Goal: Task Accomplishment & Management: Use online tool/utility

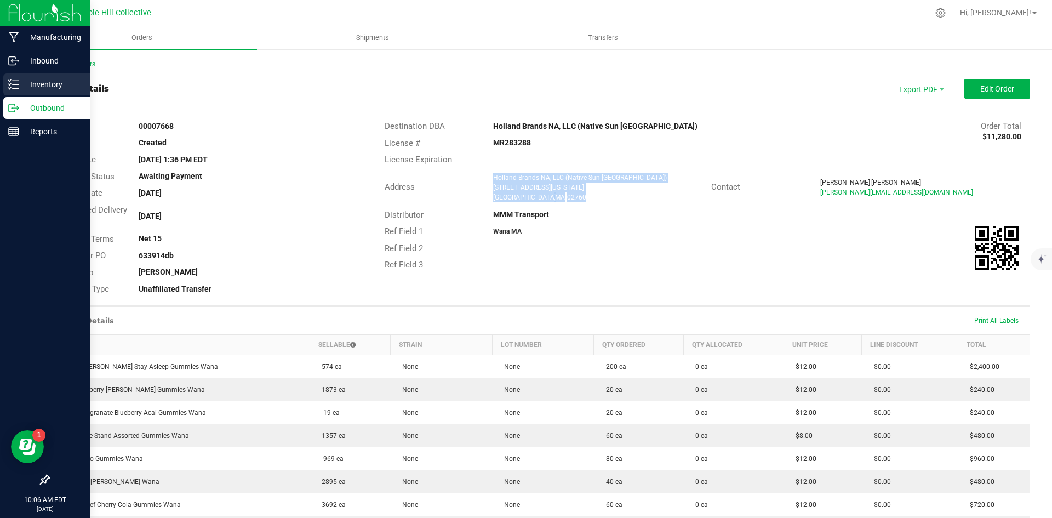
click at [20, 82] on p "Inventory" at bounding box center [52, 84] width 66 height 13
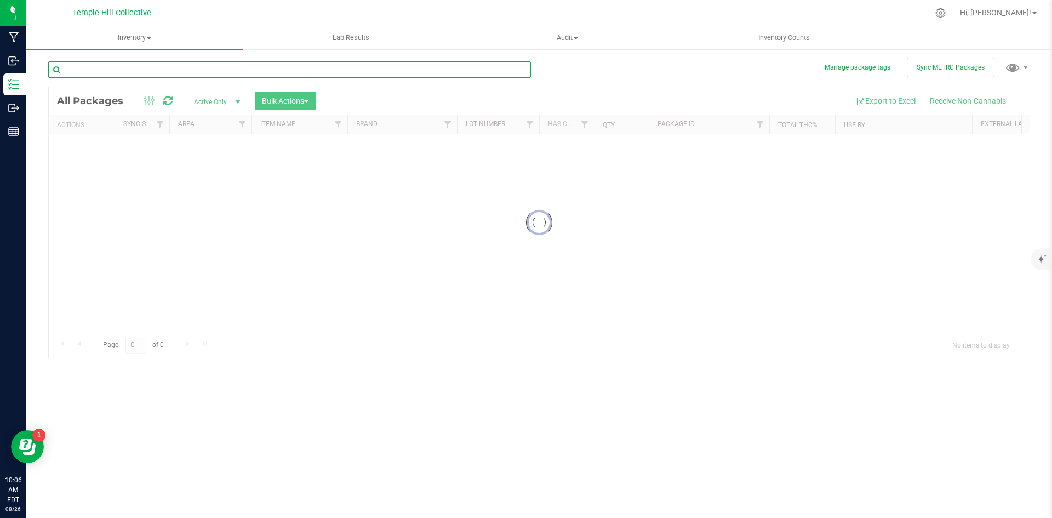
click at [184, 69] on input "text" at bounding box center [289, 69] width 483 height 16
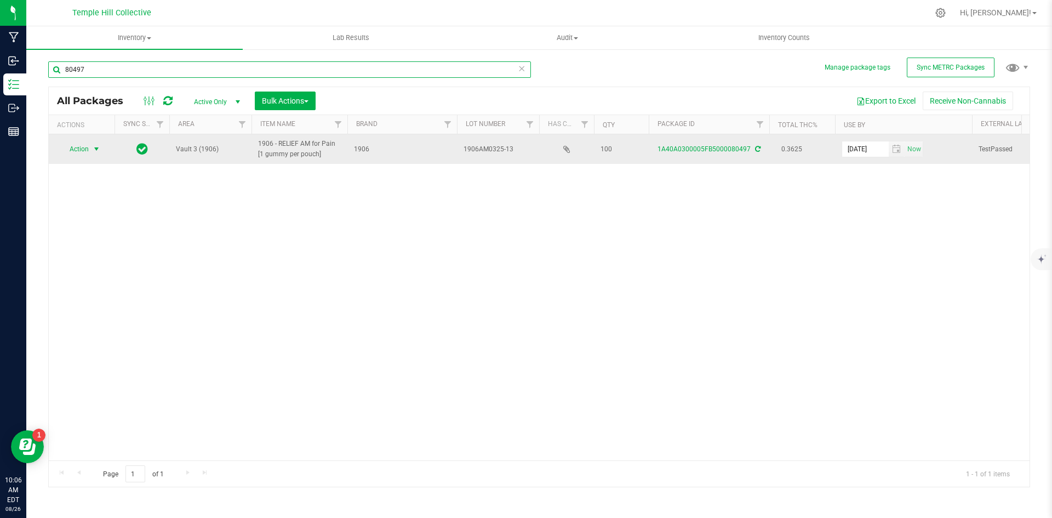
type input "80497"
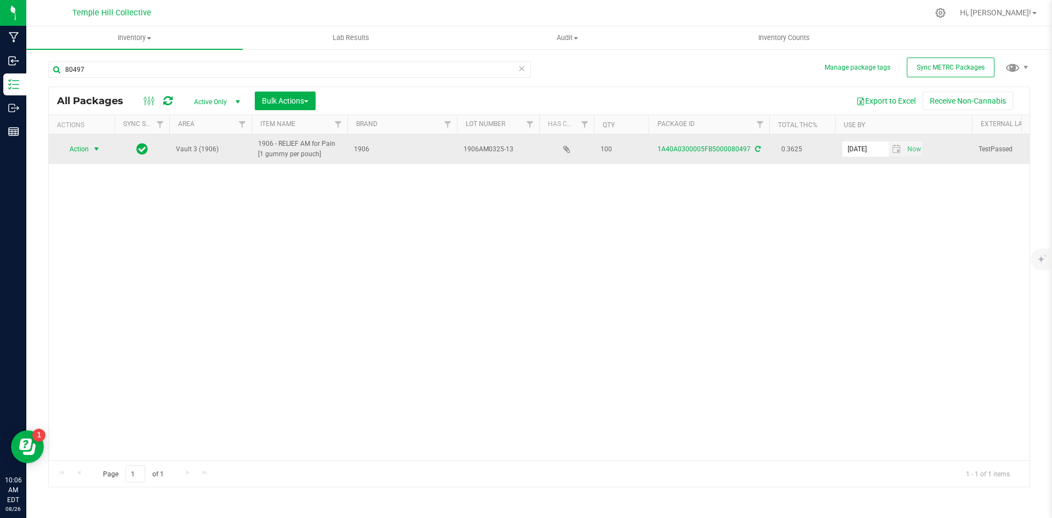
click at [81, 144] on span "Action" at bounding box center [75, 148] width 30 height 15
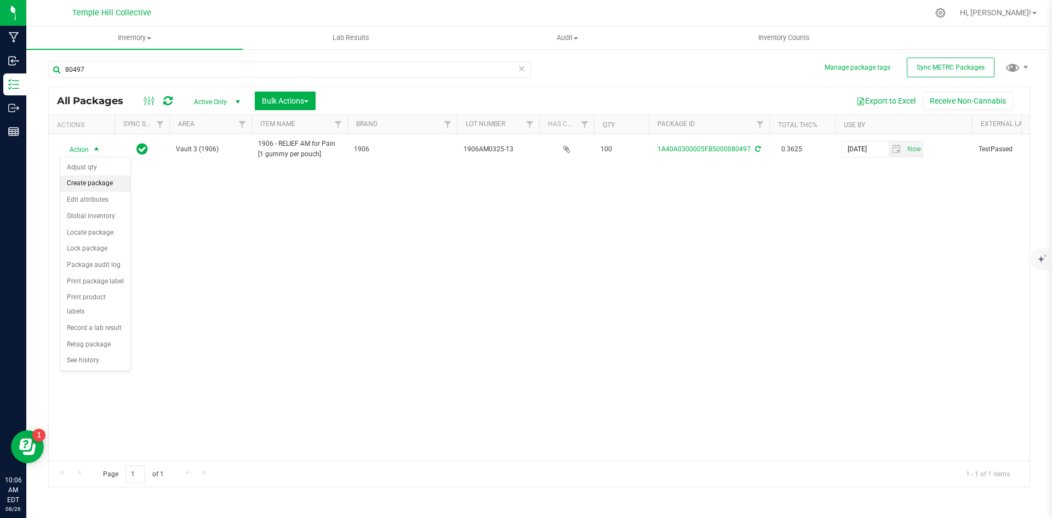
click at [93, 181] on li "Create package" at bounding box center [95, 183] width 70 height 16
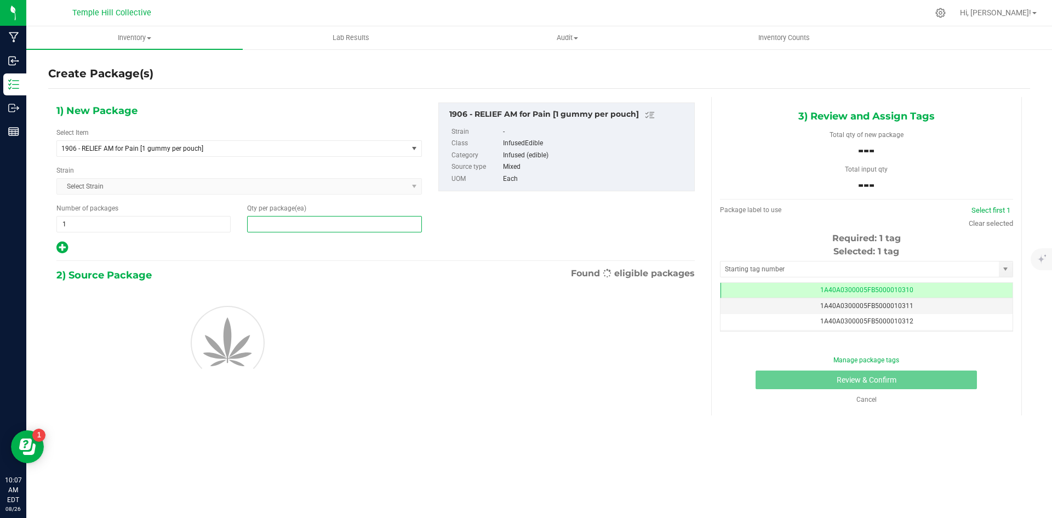
click at [311, 221] on span at bounding box center [334, 224] width 174 height 16
type input "50"
click at [557, 213] on div "1) New Package Select Item 1906 - RELIEF AM for Pain [1 gummy per pouch] .5g Pr…" at bounding box center [375, 178] width 655 height 152
click at [810, 270] on input "text" at bounding box center [860, 268] width 278 height 15
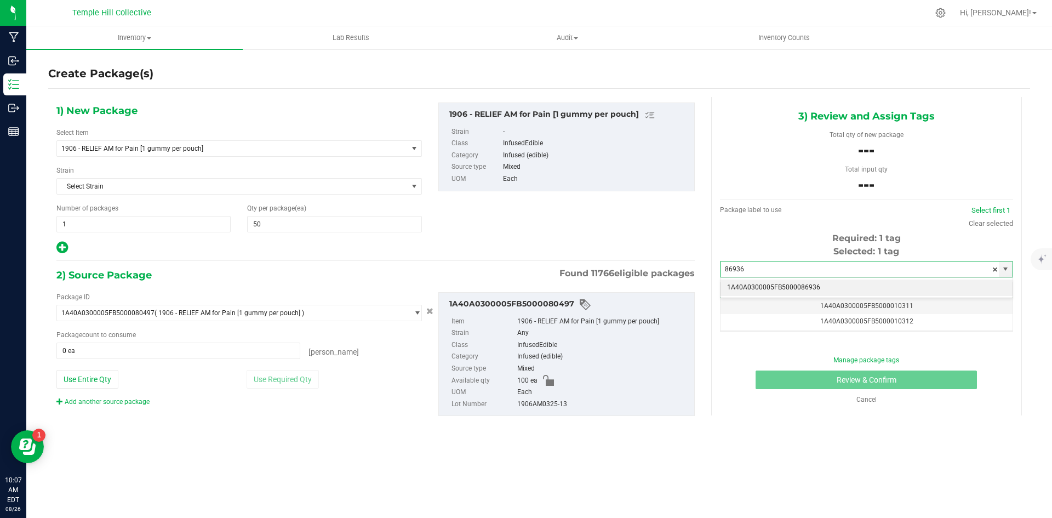
click at [812, 289] on li "1A40A0300005FB5000086936" at bounding box center [867, 287] width 292 height 16
type input "1A40A0300005FB5000086936"
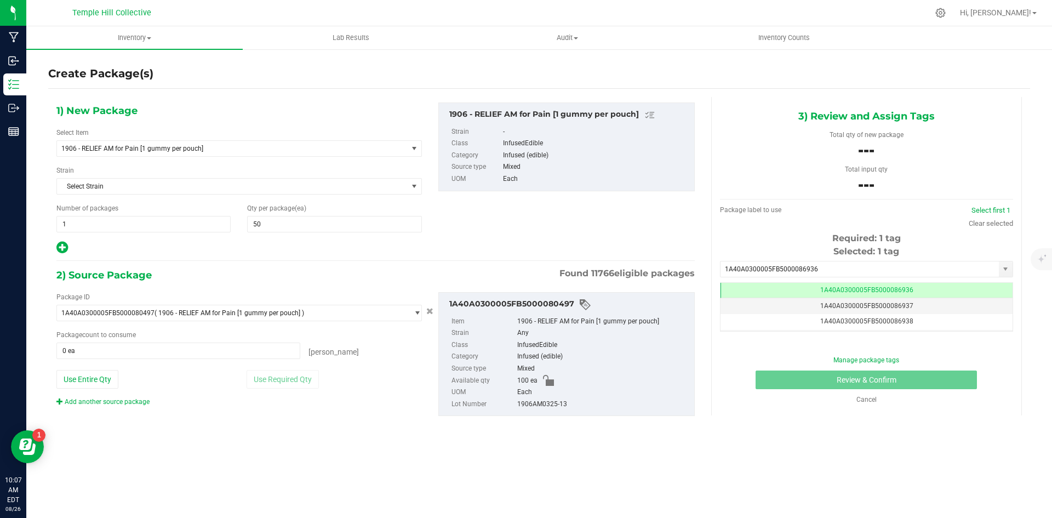
click at [544, 404] on div "1906AM0325-13" at bounding box center [603, 404] width 172 height 12
click at [543, 404] on div "1906AM0325-13" at bounding box center [603, 404] width 172 height 12
copy div "1906AM0325-13"
click at [168, 349] on span "0 ea 0" at bounding box center [178, 351] width 244 height 16
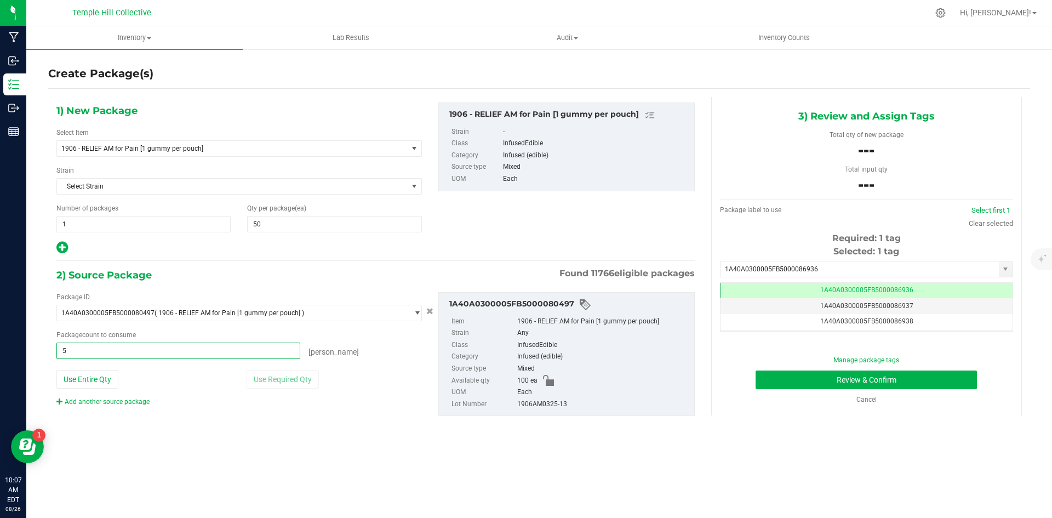
type input "50"
type input "50 ea"
click at [852, 382] on button "Review & Confirm" at bounding box center [866, 379] width 221 height 19
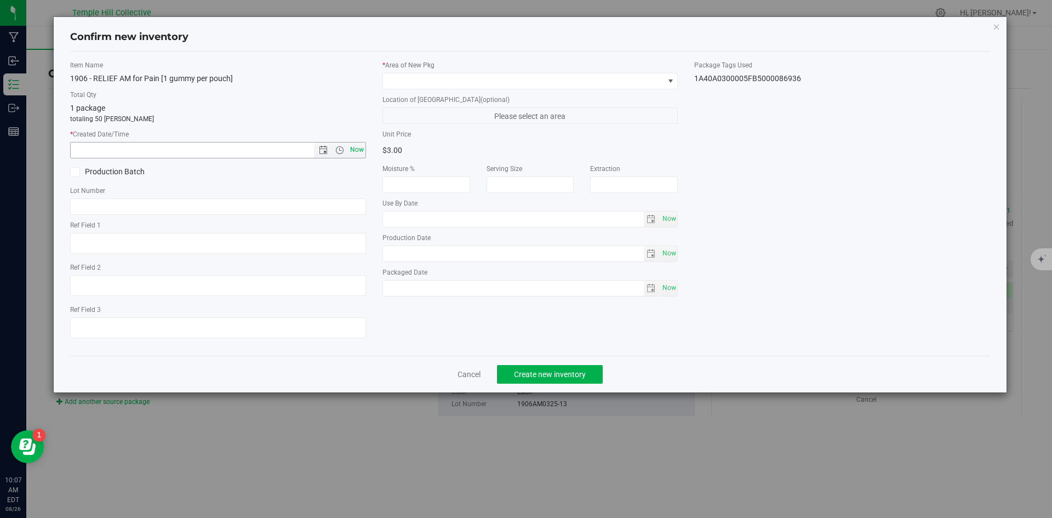
click at [351, 152] on span "Now" at bounding box center [356, 150] width 19 height 16
type input "[DATE] 10:07 AM"
click at [221, 200] on input "text" at bounding box center [218, 206] width 296 height 16
paste input "1906AM0325-13"
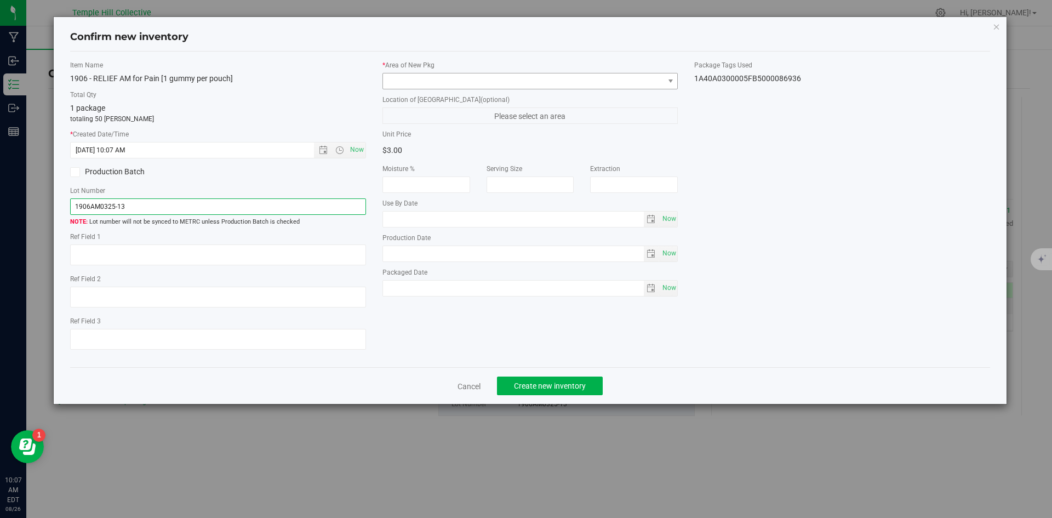
type input "1906AM0325-13"
click at [536, 78] on span at bounding box center [523, 80] width 281 height 15
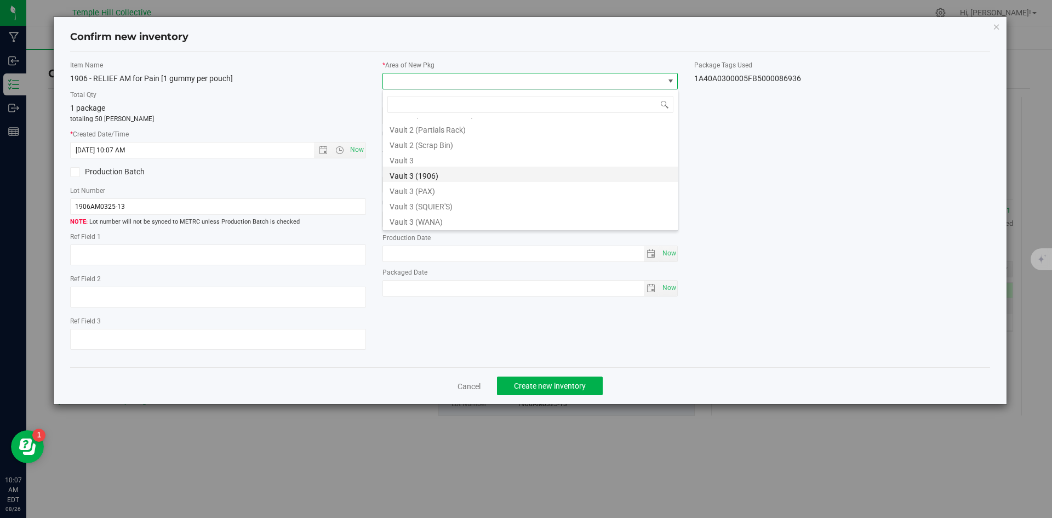
click at [424, 176] on li "Vault 3 (1906)" at bounding box center [530, 174] width 295 height 15
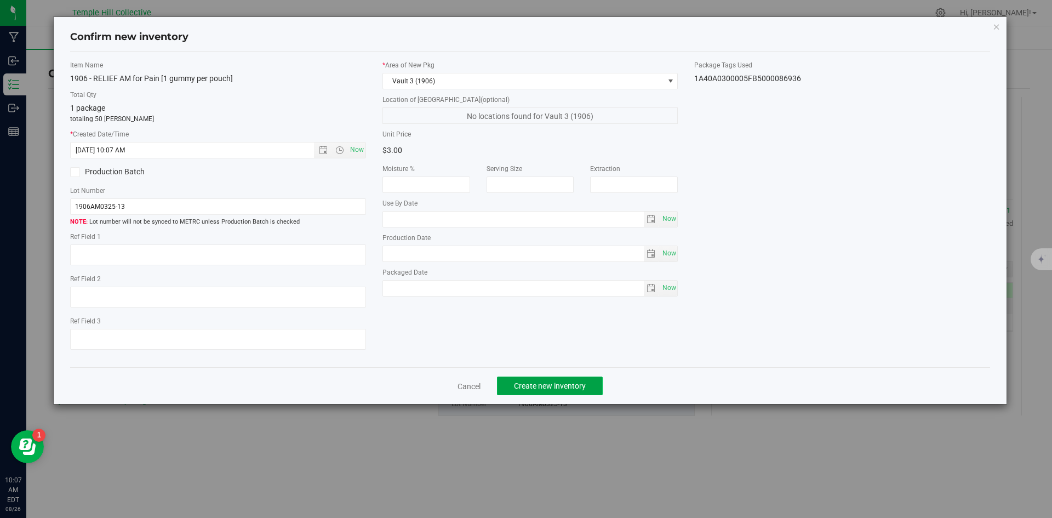
click at [539, 379] on button "Create new inventory" at bounding box center [550, 385] width 106 height 19
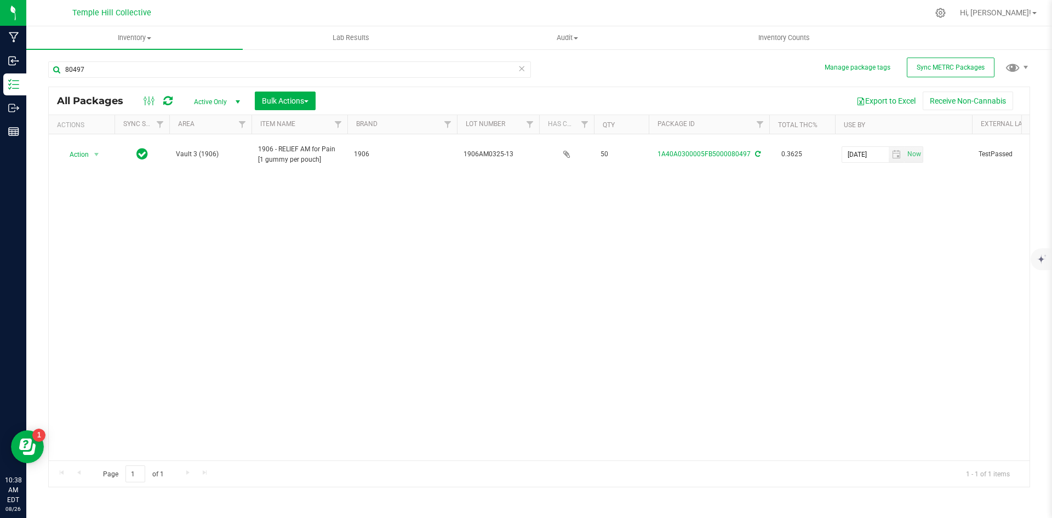
click at [524, 65] on icon at bounding box center [522, 67] width 8 height 13
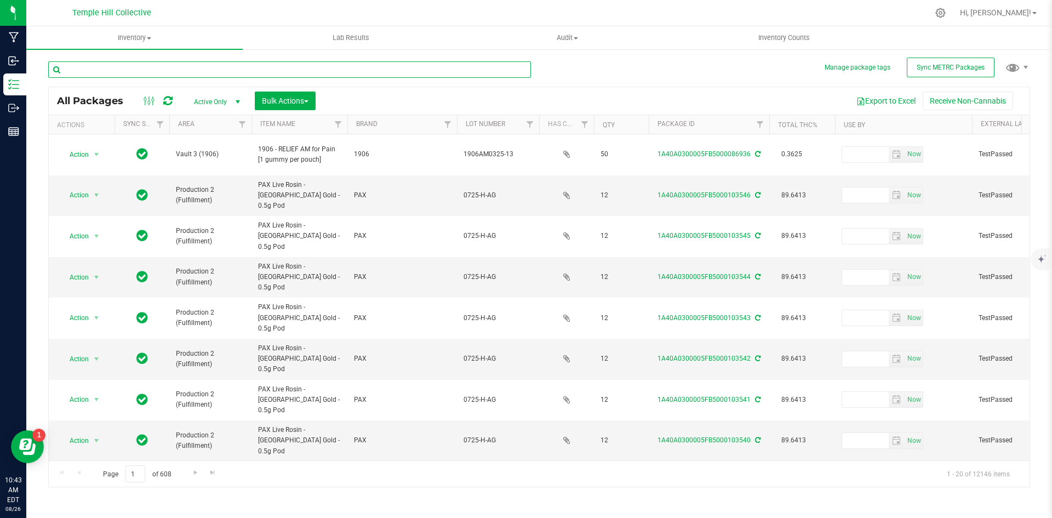
click at [197, 73] on input "text" at bounding box center [289, 69] width 483 height 16
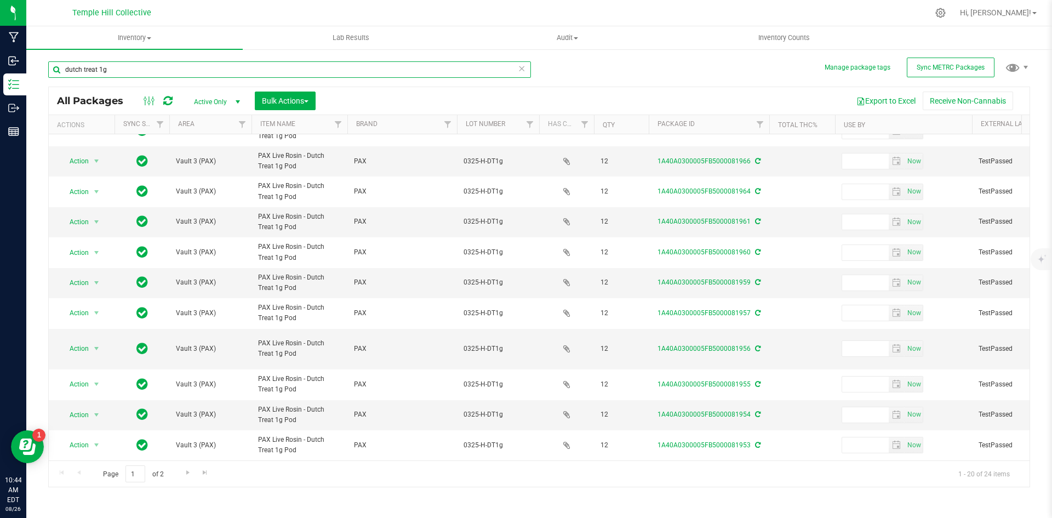
scroll to position [289, 0]
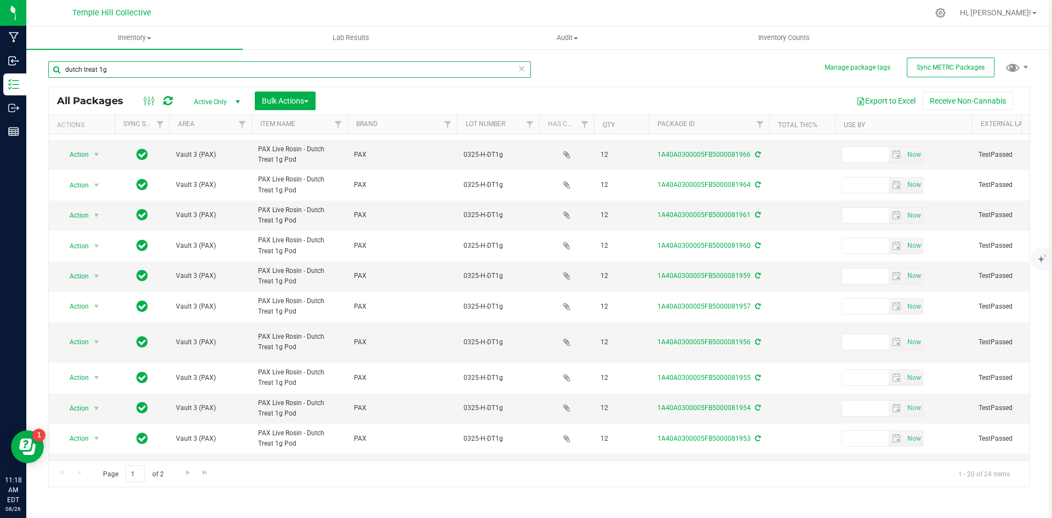
drag, startPoint x: 164, startPoint y: 72, endPoint x: 52, endPoint y: 69, distance: 112.9
click at [49, 67] on input "dutch treat 1g" at bounding box center [289, 69] width 483 height 16
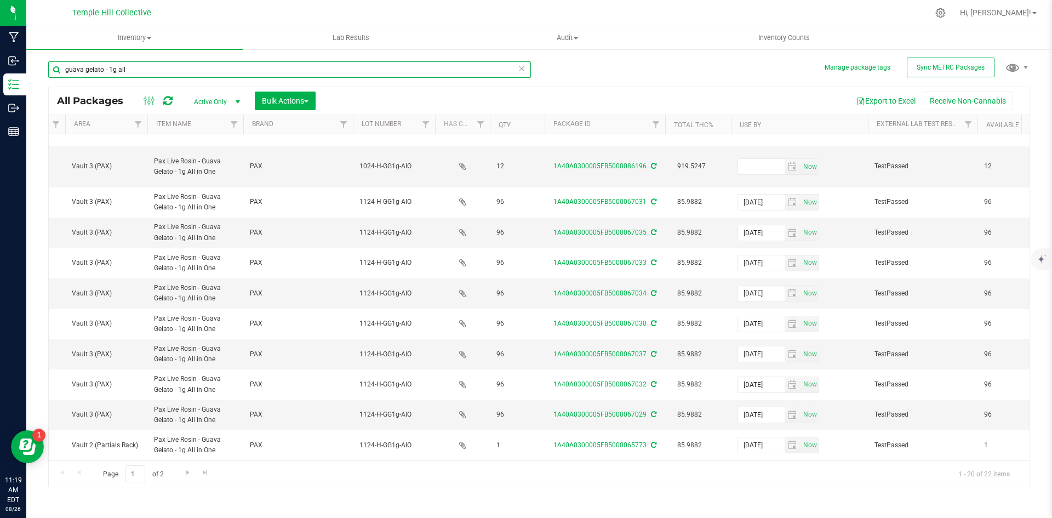
scroll to position [0, 88]
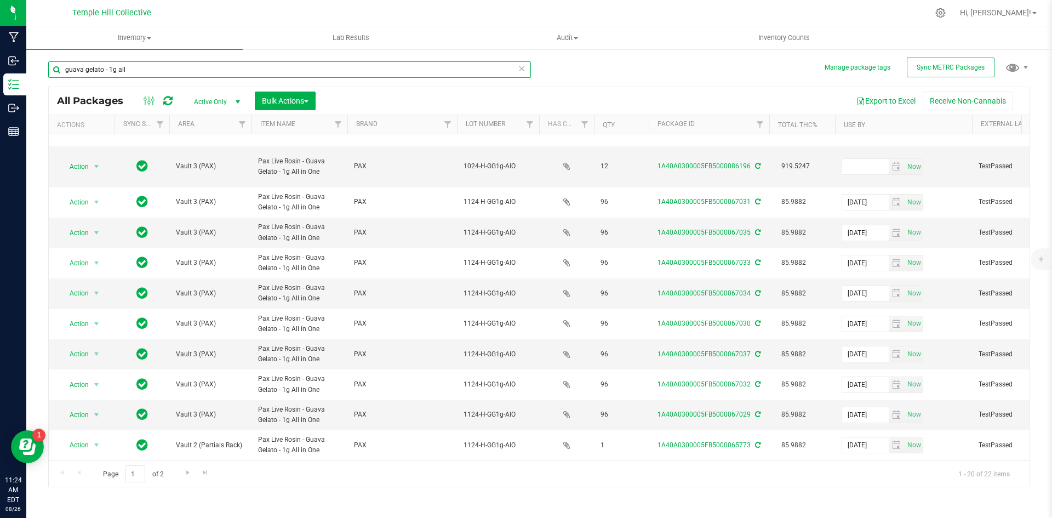
type input "guava gelato - 1g all"
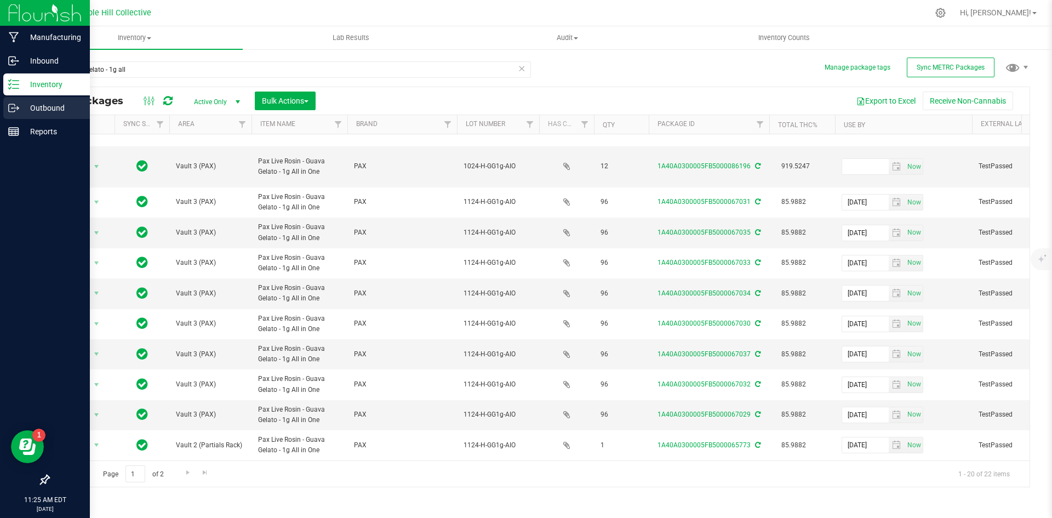
click at [12, 107] on circle at bounding box center [13, 108] width 2 height 2
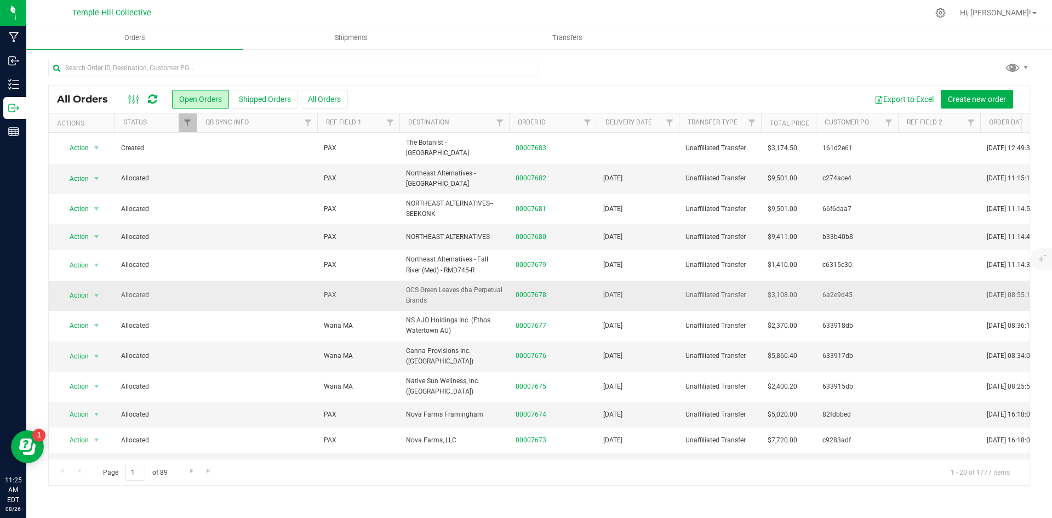
scroll to position [238, 0]
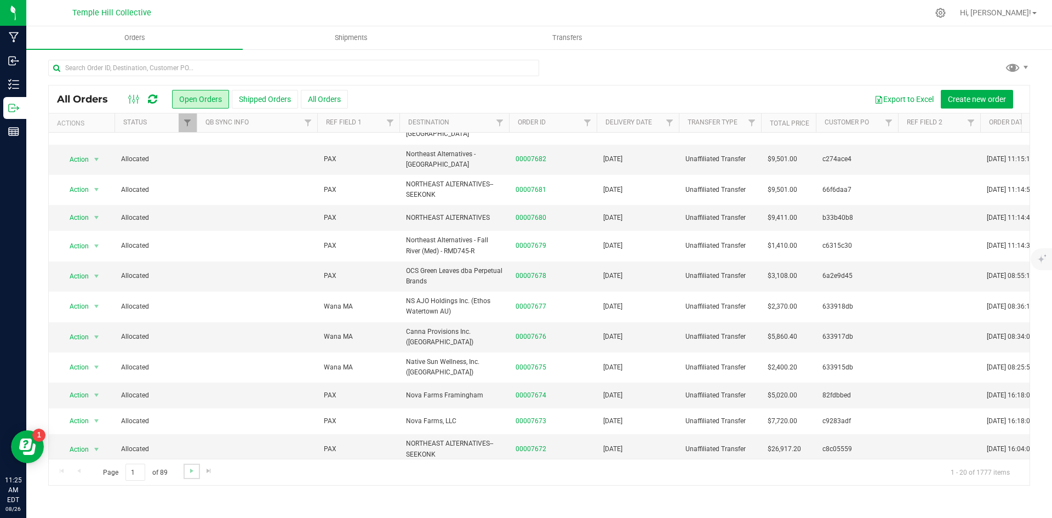
click at [185, 471] on link "Go to the next page" at bounding box center [192, 471] width 16 height 15
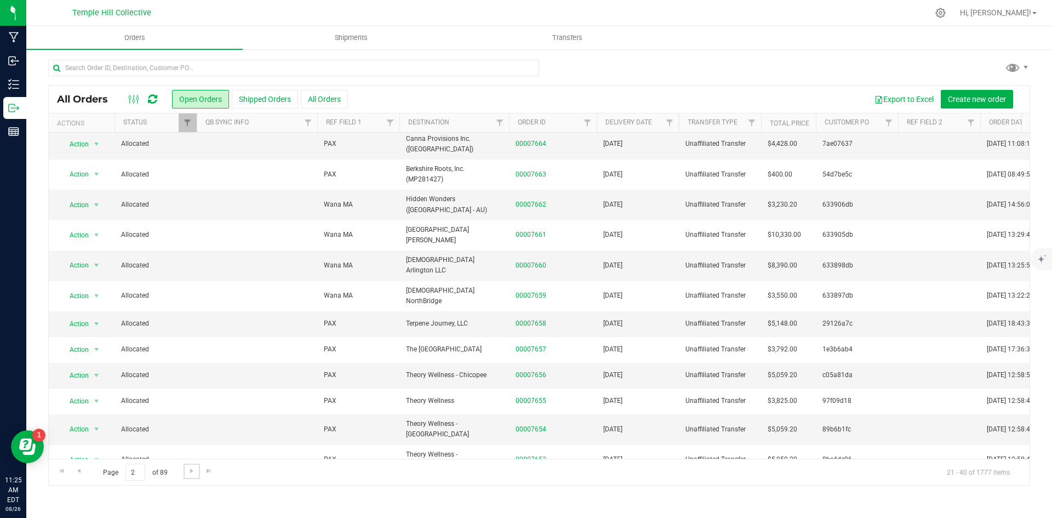
scroll to position [0, 0]
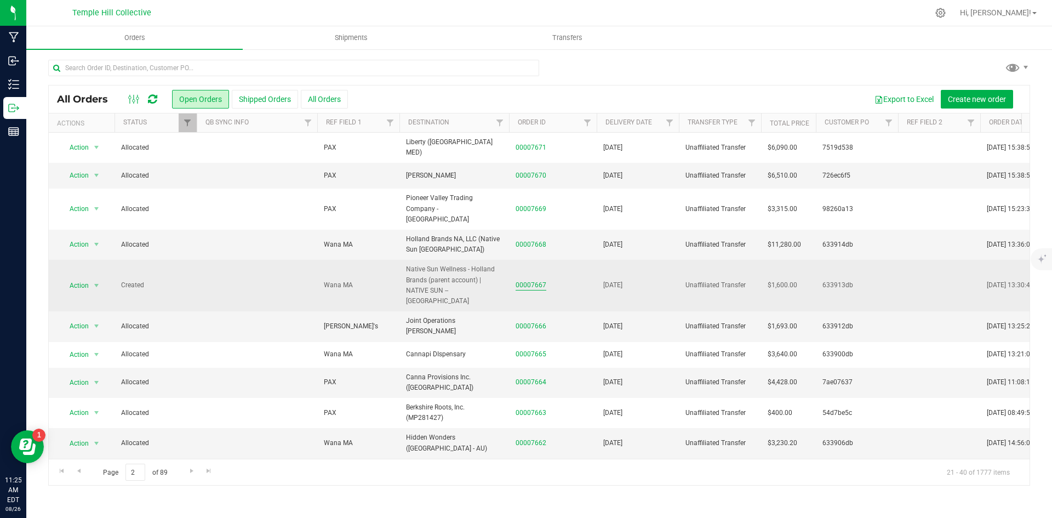
click at [538, 280] on link "00007667" at bounding box center [531, 285] width 31 height 10
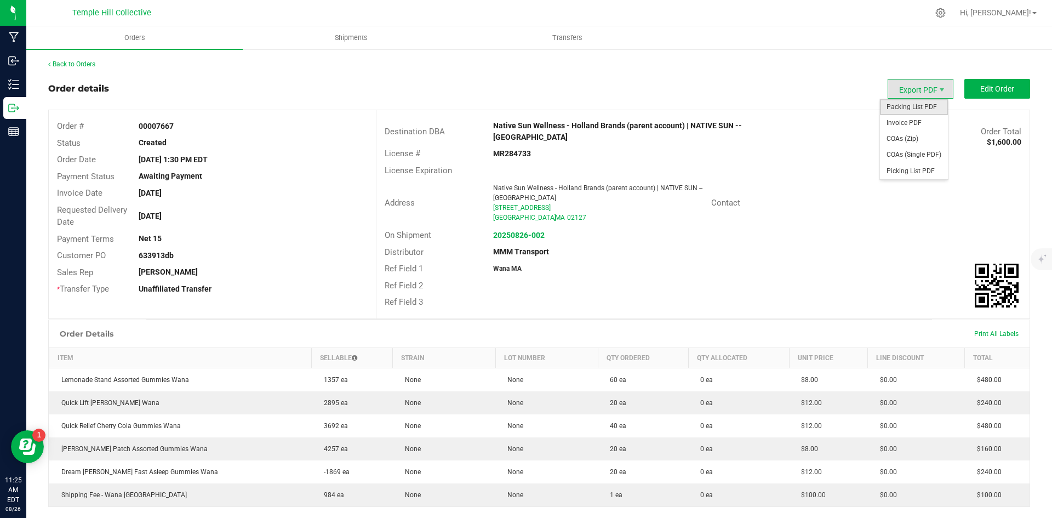
click at [897, 110] on span "Packing List PDF" at bounding box center [914, 107] width 68 height 16
drag, startPoint x: 587, startPoint y: 219, endPoint x: 539, endPoint y: 197, distance: 52.7
click at [483, 195] on div "Address Native Sun Wellness - Holland Brands (parent account) | NATIVE SUN -- […" at bounding box center [543, 203] width 335 height 44
drag, startPoint x: 539, startPoint y: 197, endPoint x: 770, endPoint y: 264, distance: 240.7
click at [864, 269] on div "Ref Field 1 Wana MA" at bounding box center [702, 268] width 653 height 17
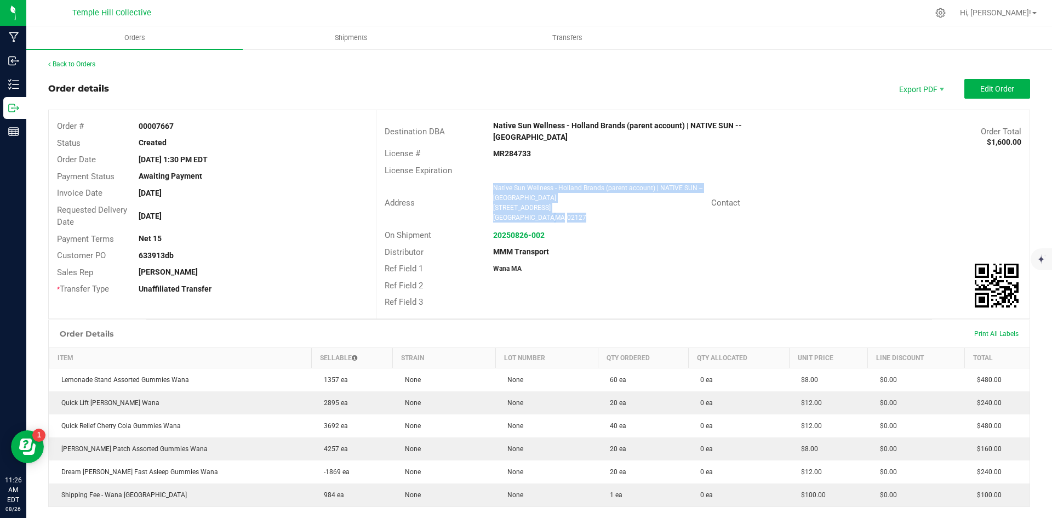
drag, startPoint x: 561, startPoint y: 223, endPoint x: 487, endPoint y: 182, distance: 84.4
click at [487, 182] on div "Address Native Sun Wellness - Holland Brands (parent account) | NATIVE SUN -- […" at bounding box center [543, 203] width 335 height 44
copy ngx-name-and-address "Native Sun Wellness - Holland Brands (parent account) | NATIVE SUN -- [GEOGRAPH…"
